Goal: Information Seeking & Learning: Learn about a topic

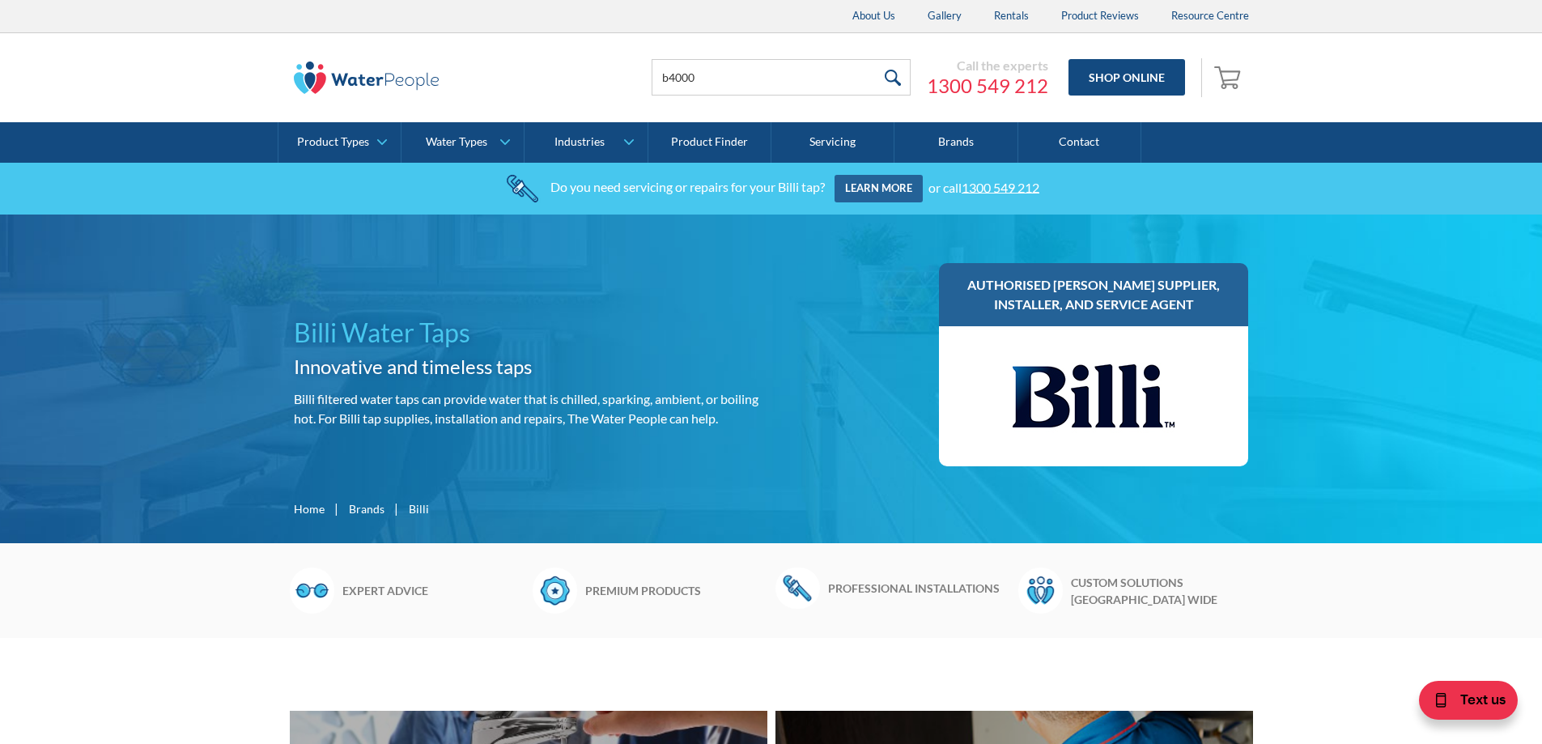
type input "b4000"
click at [876, 59] on input "submit" at bounding box center [893, 77] width 35 height 36
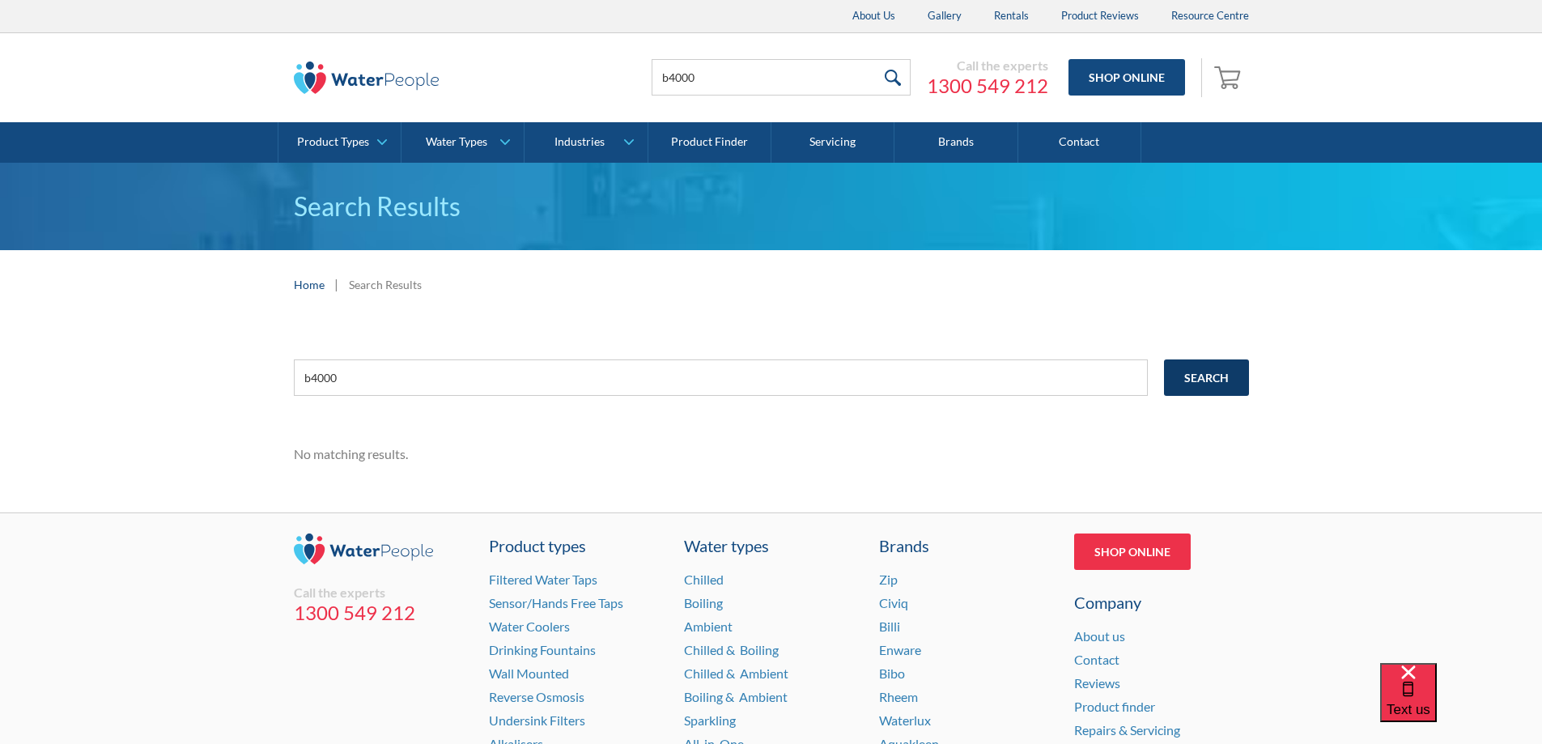
click at [1214, 375] on input "Search" at bounding box center [1206, 377] width 85 height 36
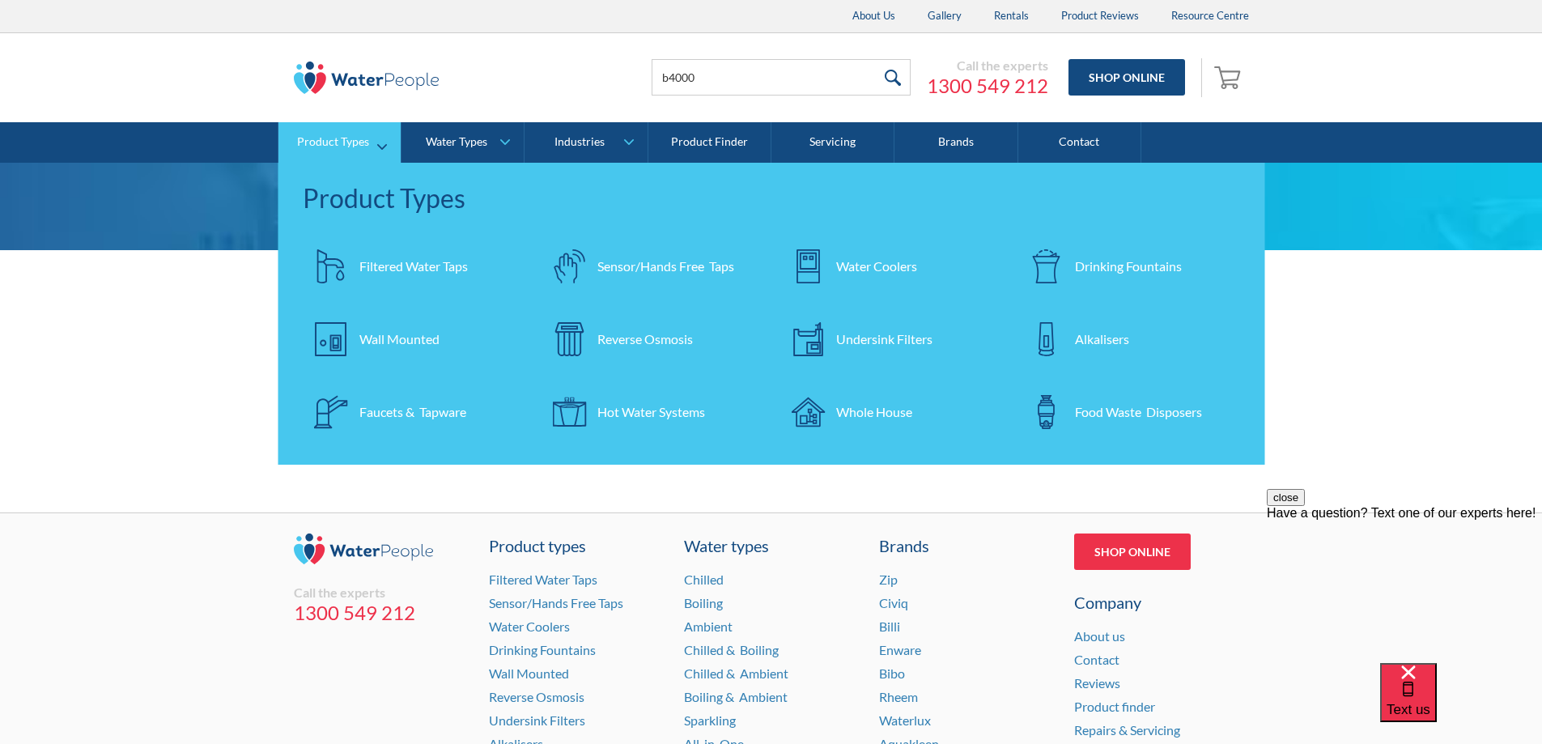
click at [389, 263] on div "Filtered Water Taps" at bounding box center [413, 266] width 108 height 19
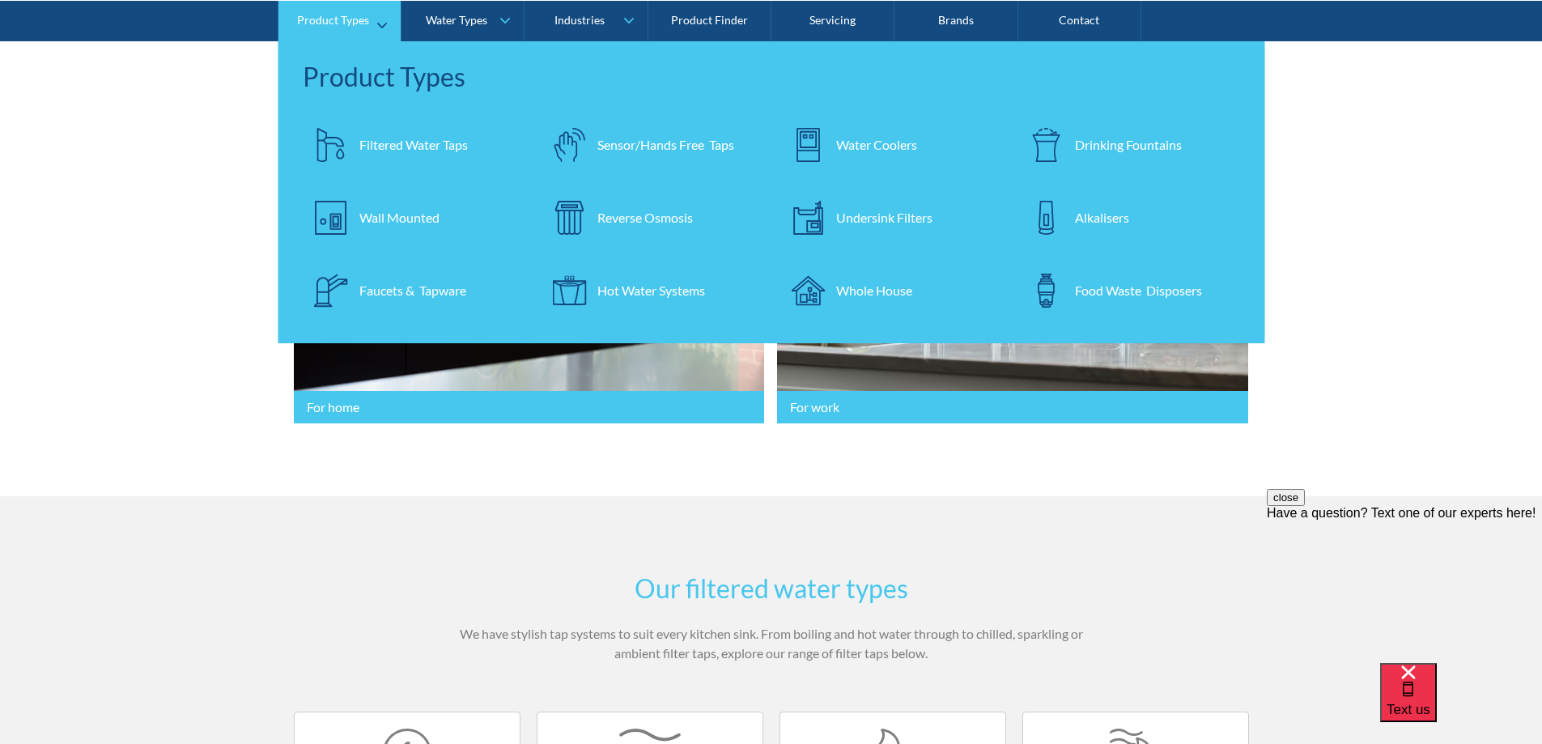
click at [452, 145] on div "Filtered Water Taps" at bounding box center [413, 143] width 108 height 19
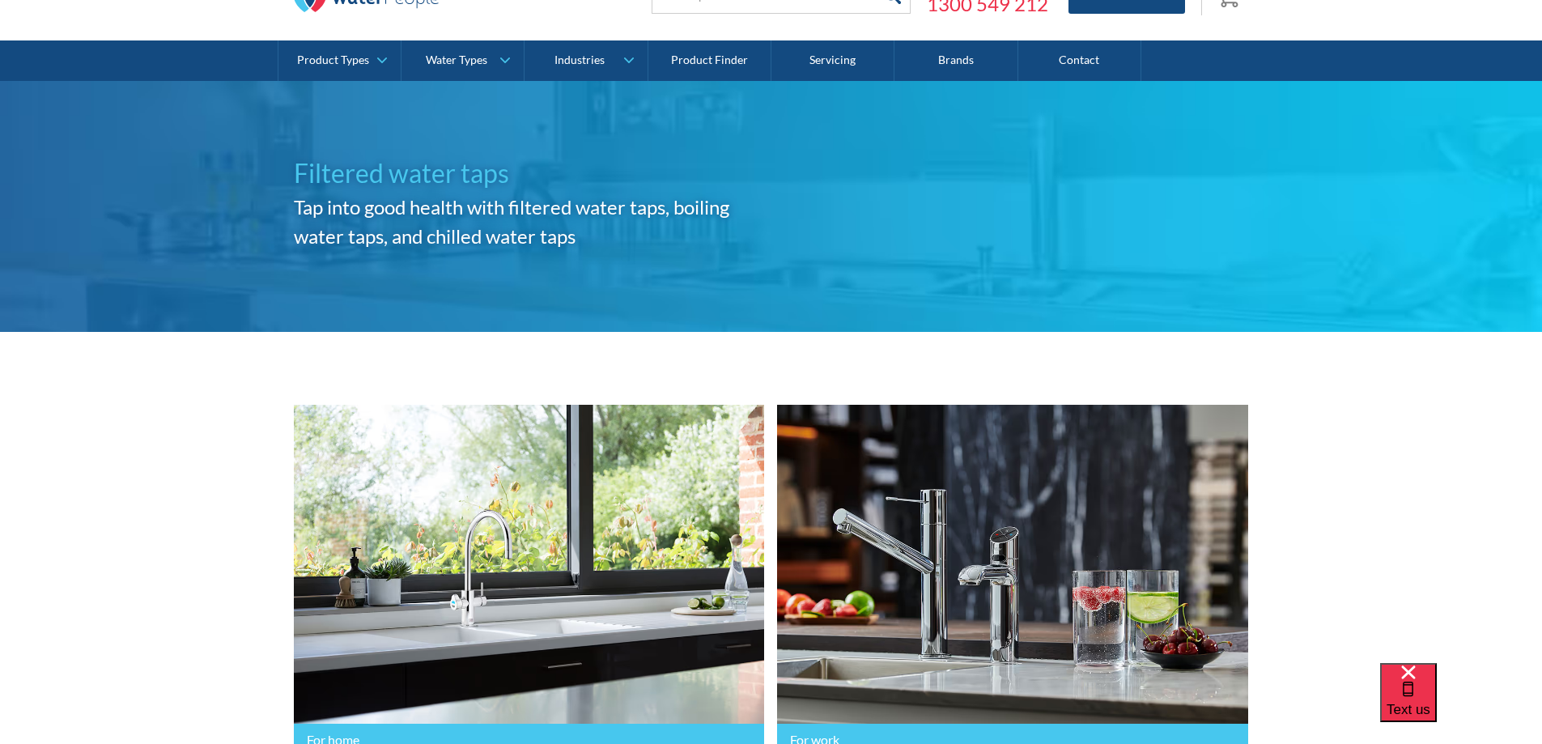
scroll to position [164, 0]
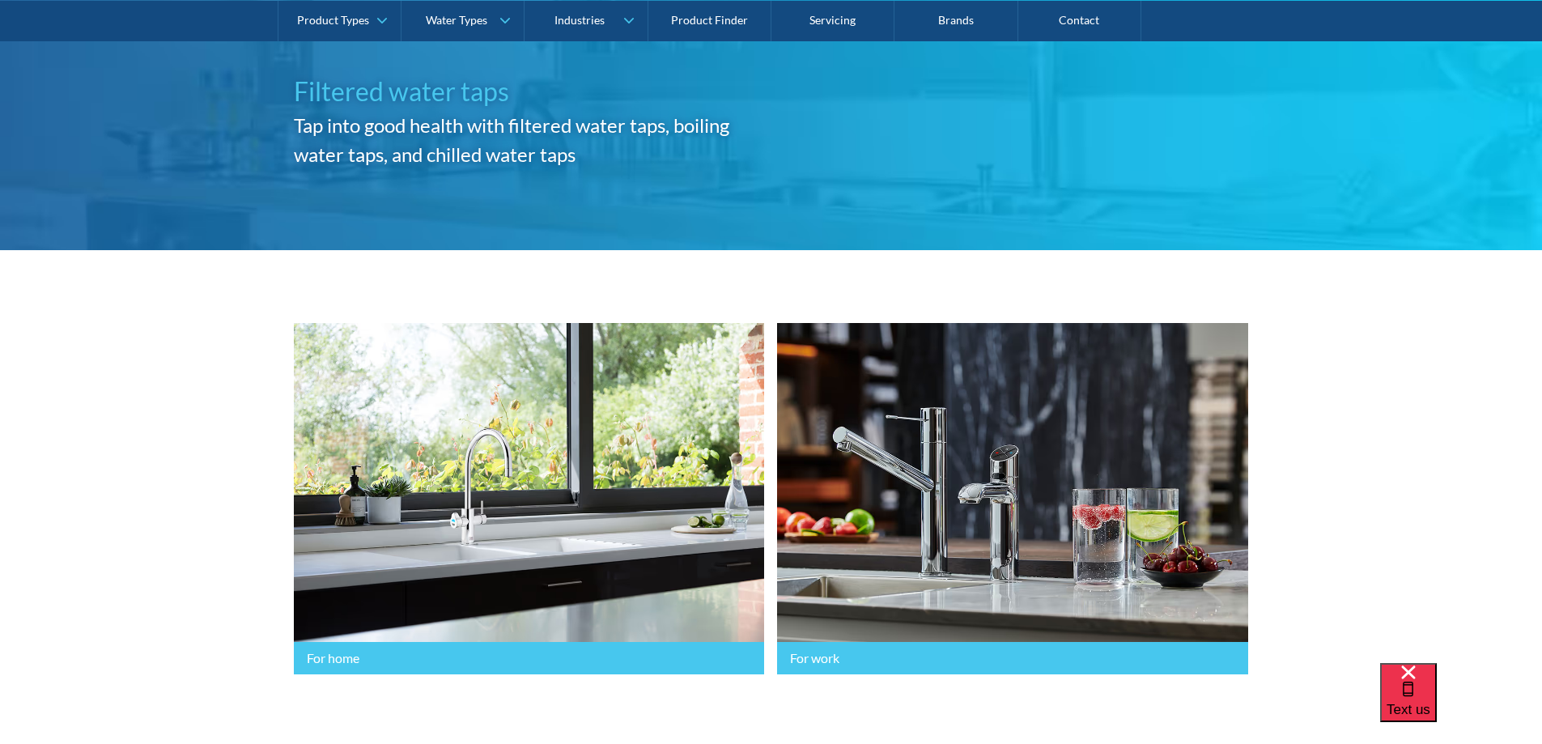
drag, startPoint x: 1550, startPoint y: 84, endPoint x: 1549, endPoint y: 107, distance: 22.7
click at [1542, 107] on html "Christmas Trading Dates: Office Closes [DATE]. Open [DATE]. About Us Gallery Re…" at bounding box center [771, 208] width 1542 height 744
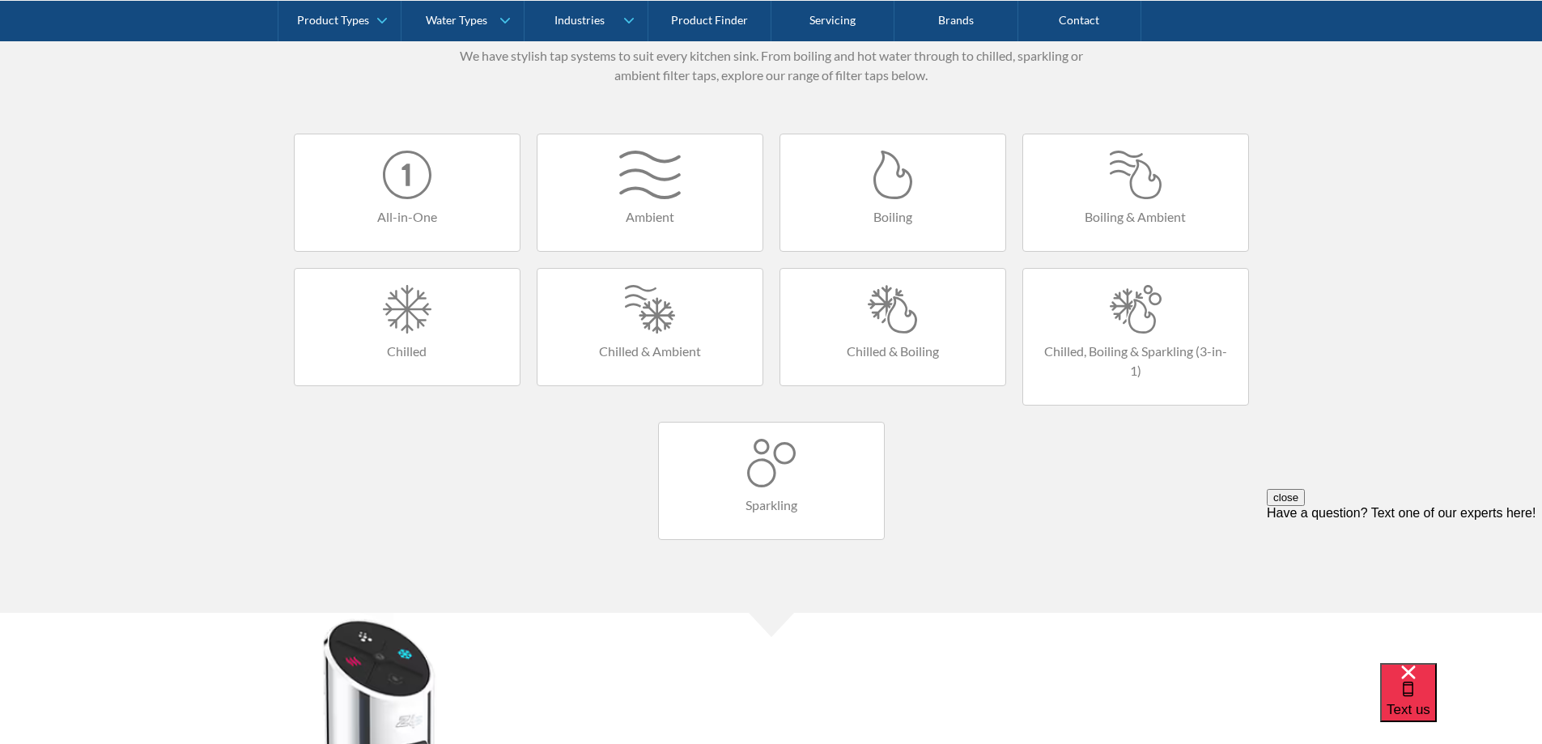
scroll to position [942, 0]
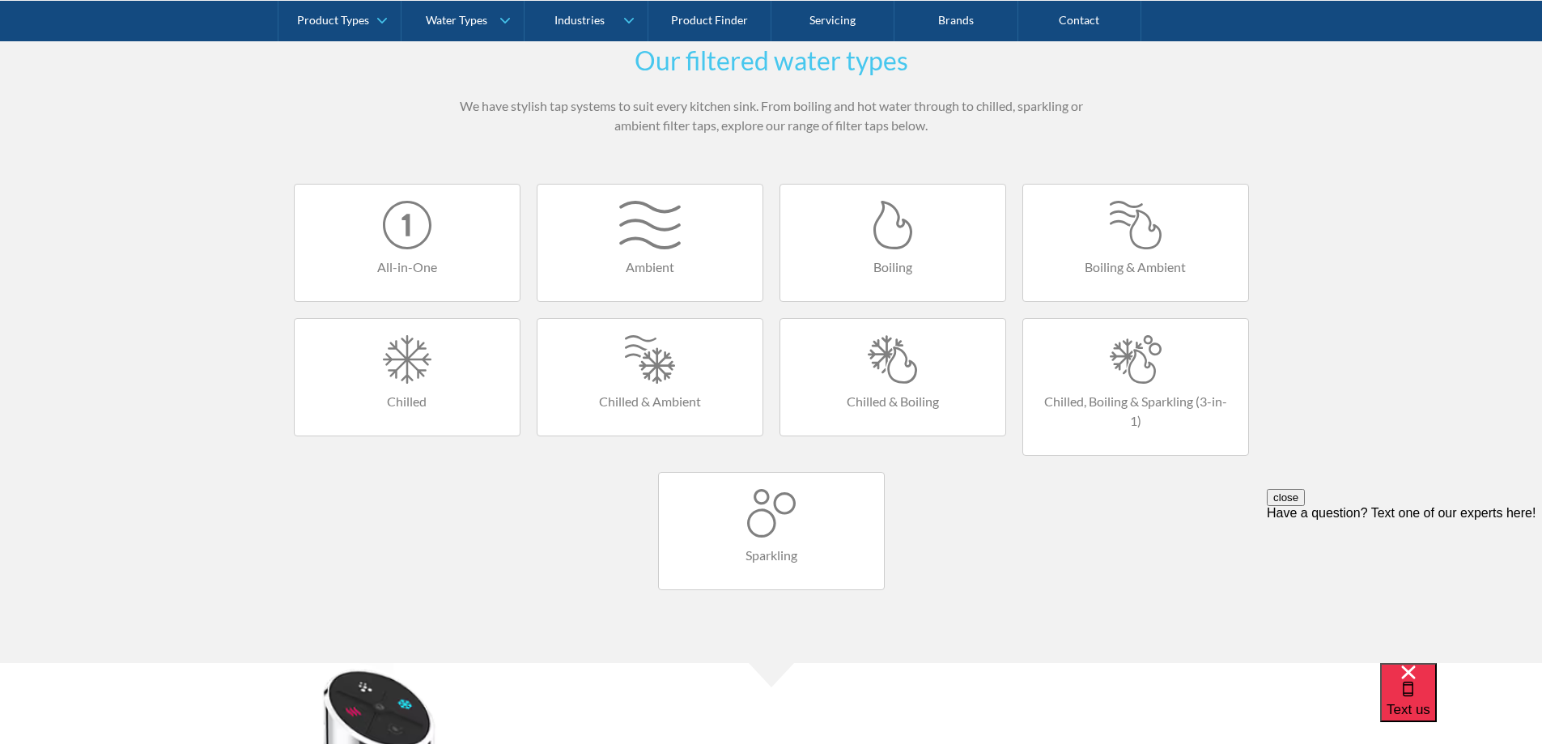
click at [1088, 268] on h4 "Boiling & Ambient" at bounding box center [1136, 266] width 193 height 19
